Goal: Find specific page/section: Find specific page/section

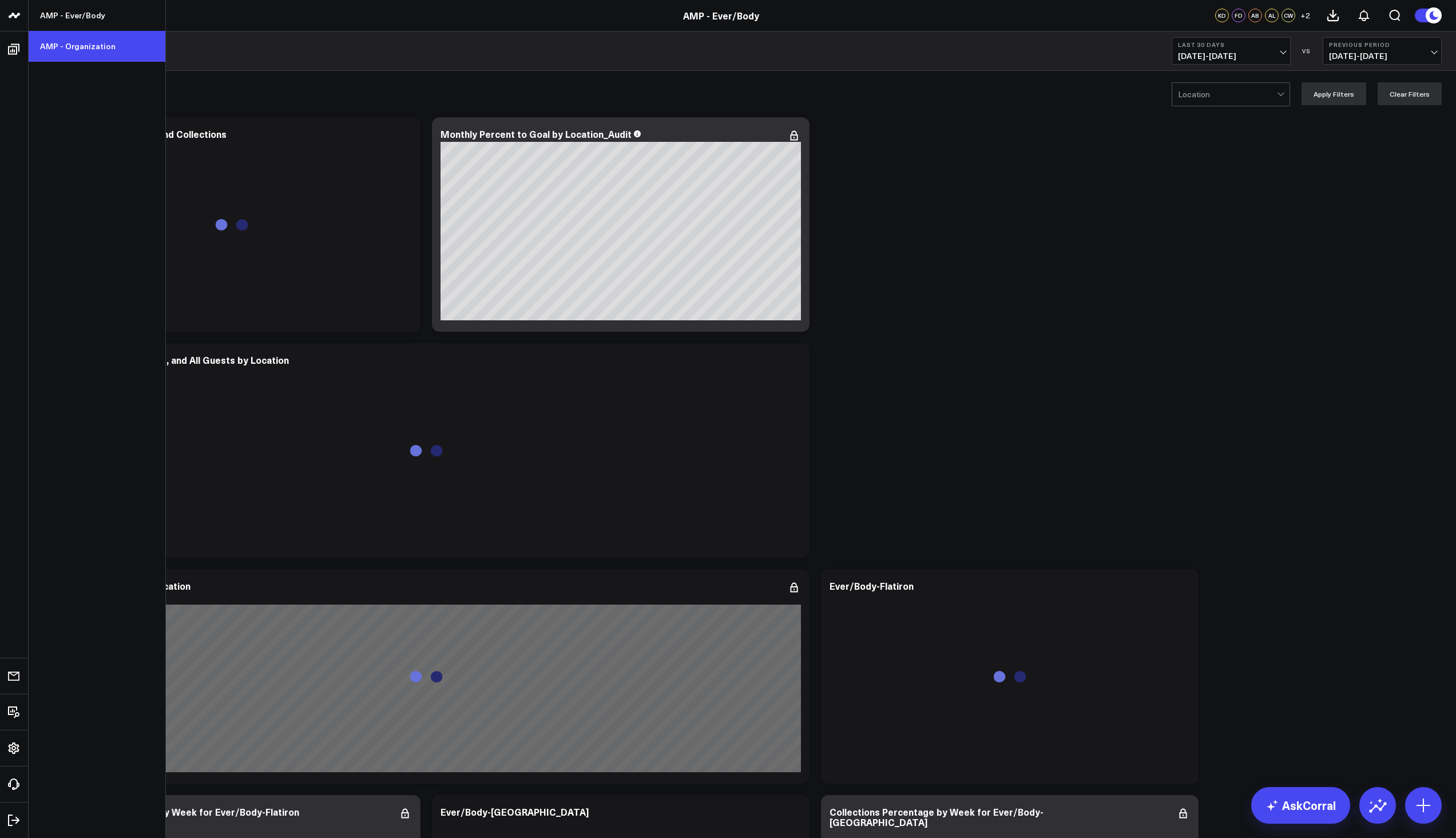
click at [68, 50] on link "AMP - Organization" at bounding box center [97, 46] width 136 height 31
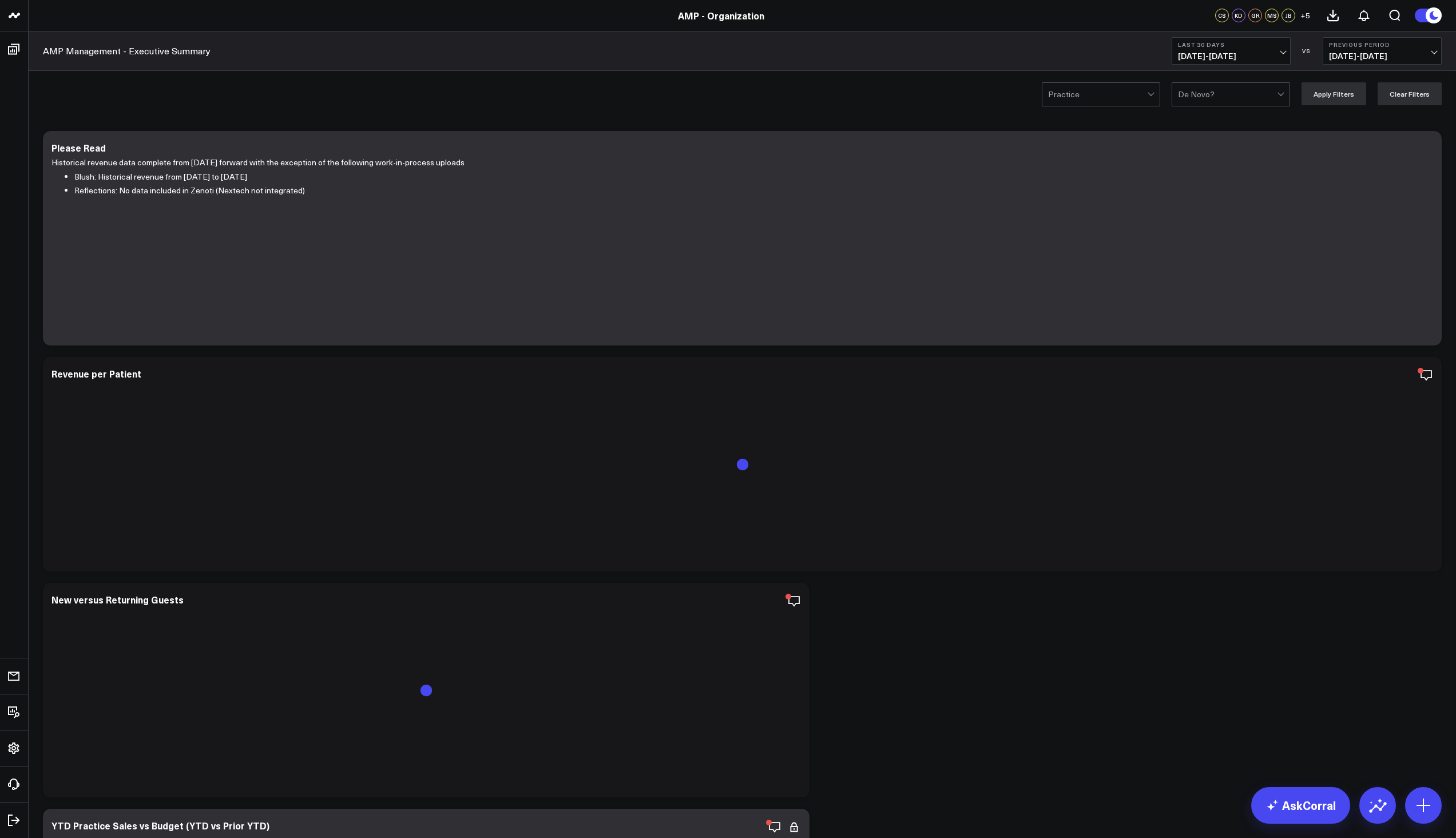
click at [1285, 53] on button "Last 30 Days 08/26/25 - 09/24/25" at bounding box center [1231, 51] width 119 height 27
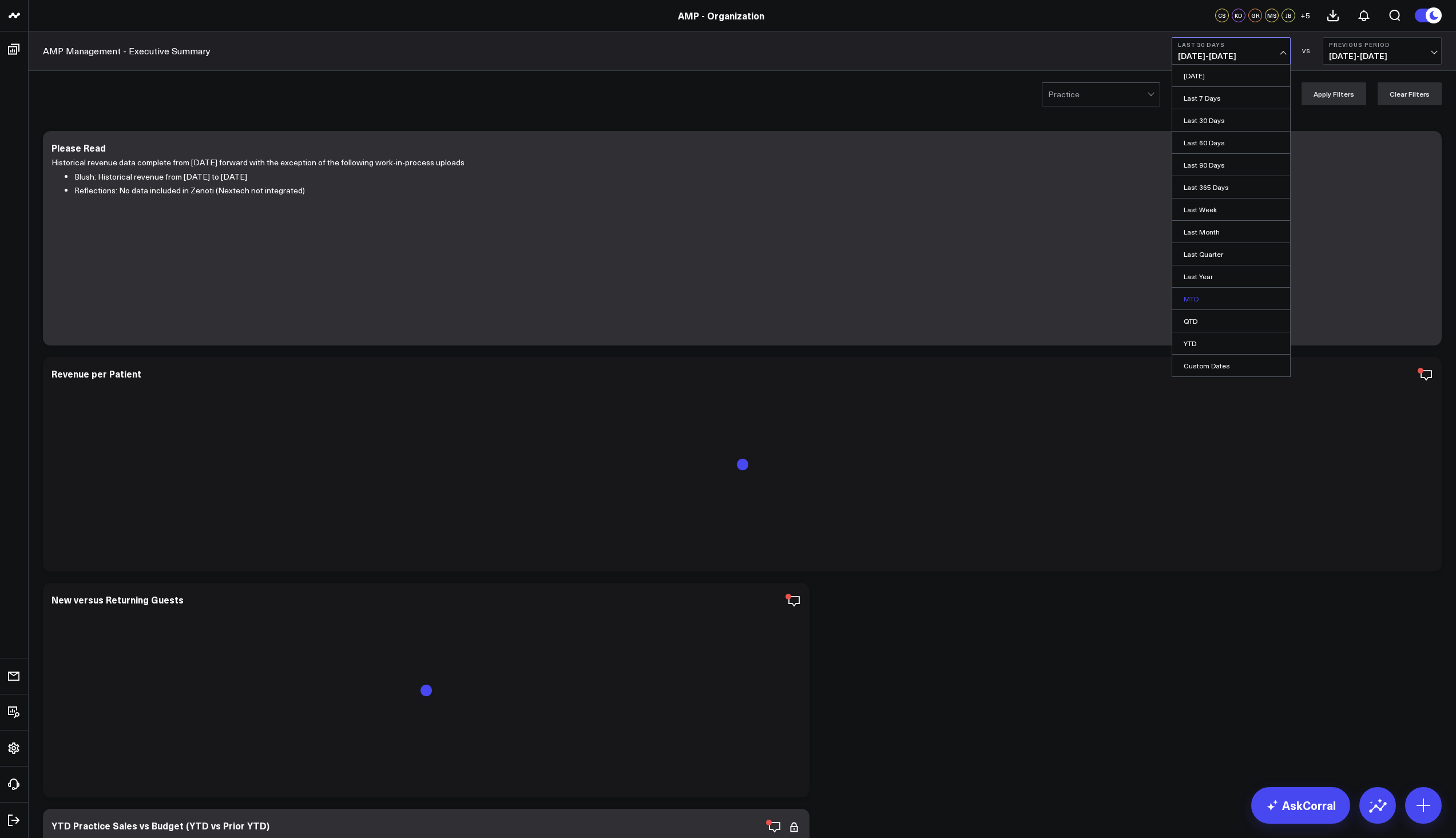
click at [1198, 300] on link "MTD" at bounding box center [1231, 299] width 118 height 22
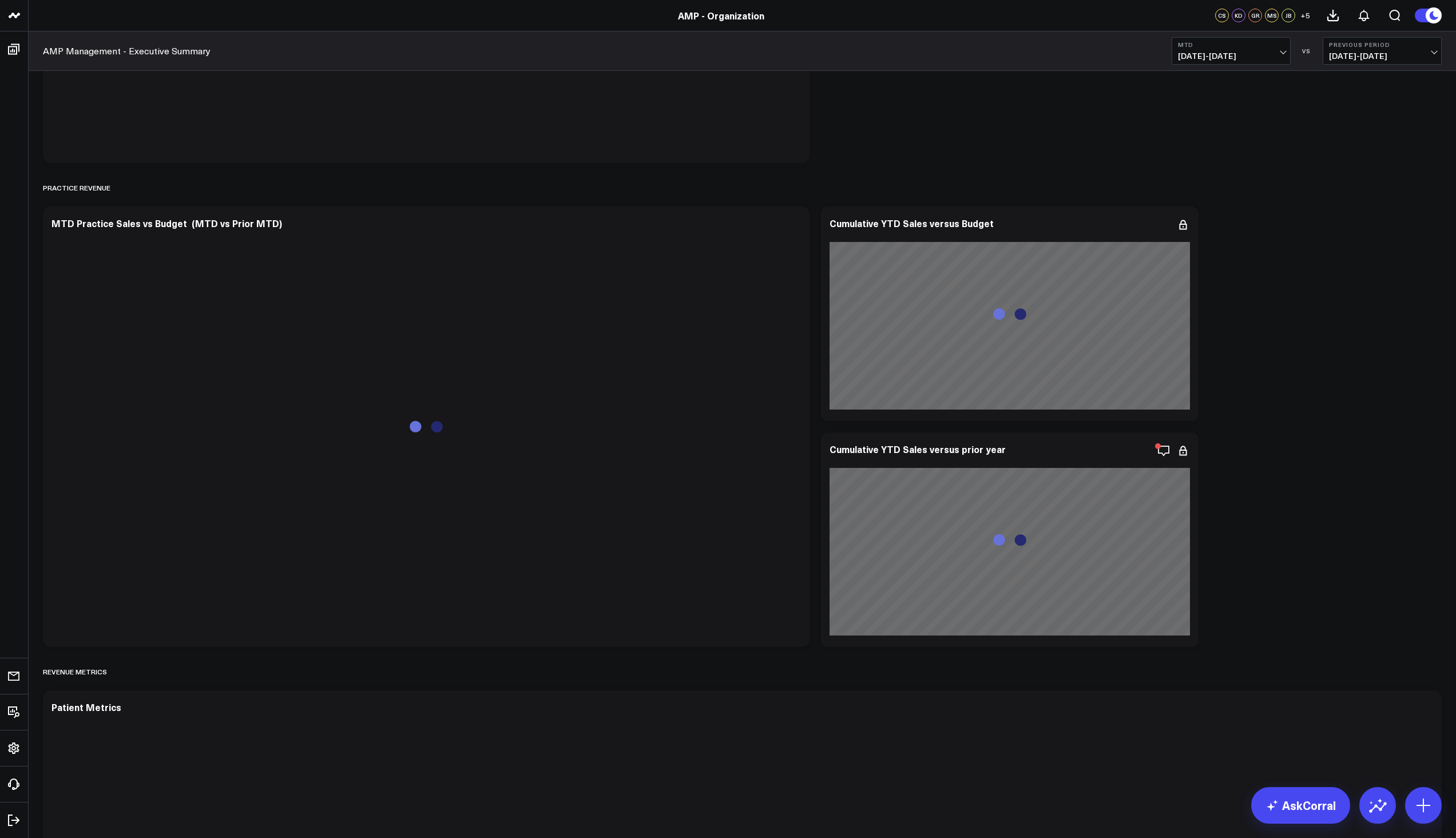
scroll to position [1087, 0]
